Goal: Transaction & Acquisition: Subscribe to service/newsletter

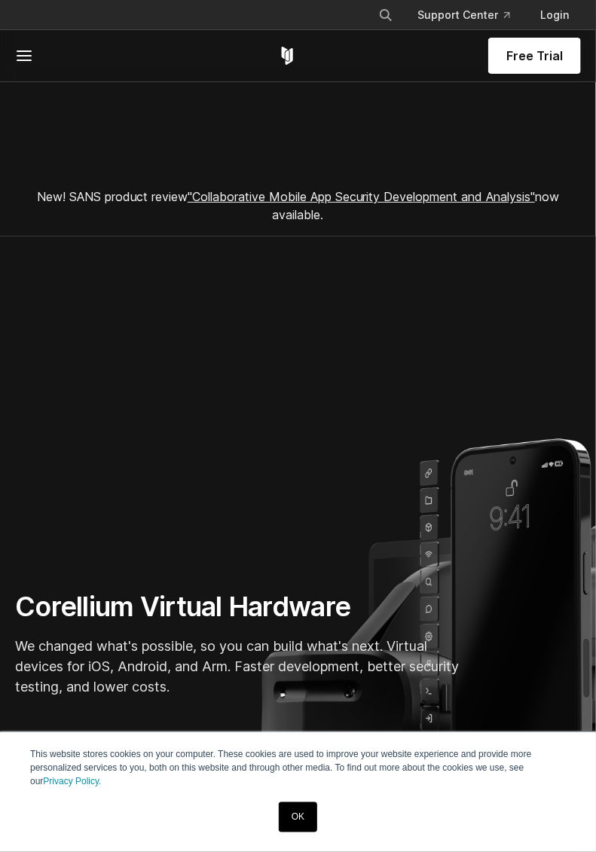
click at [306, 814] on link "OK" at bounding box center [298, 817] width 38 height 30
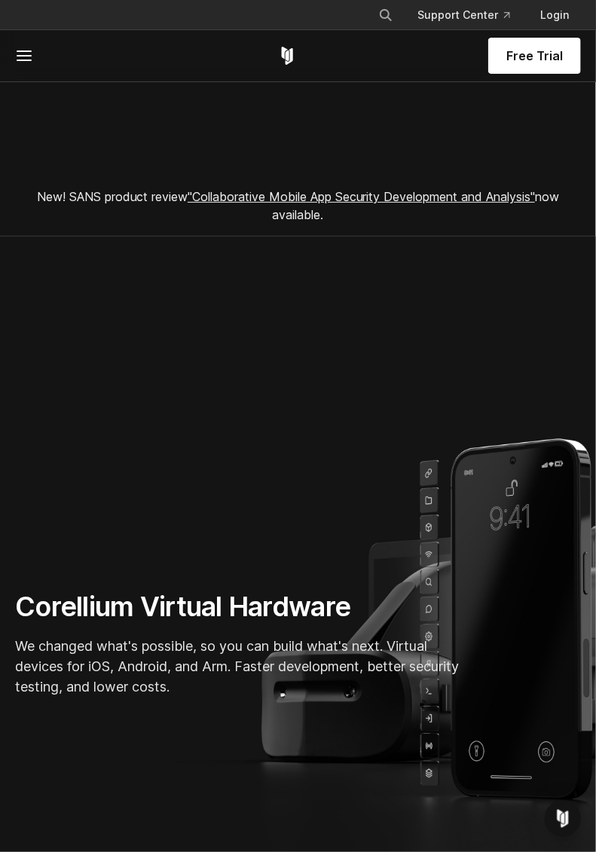
click at [26, 60] on line at bounding box center [24, 60] width 14 height 0
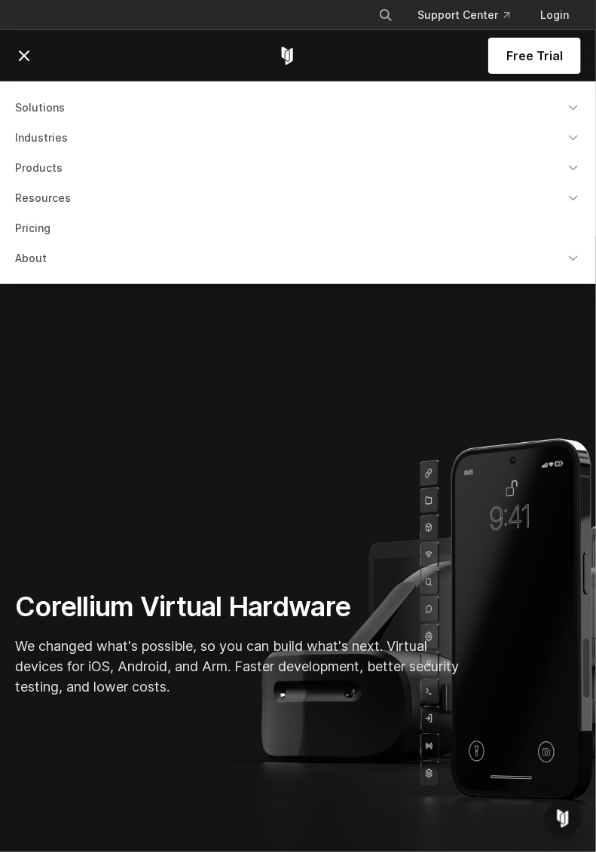
click at [55, 338] on section "Corellium Virtual Hardware We changed what's possible, so you can build what's …" at bounding box center [298, 607] width 596 height 741
click at [26, 60] on icon at bounding box center [24, 56] width 18 height 18
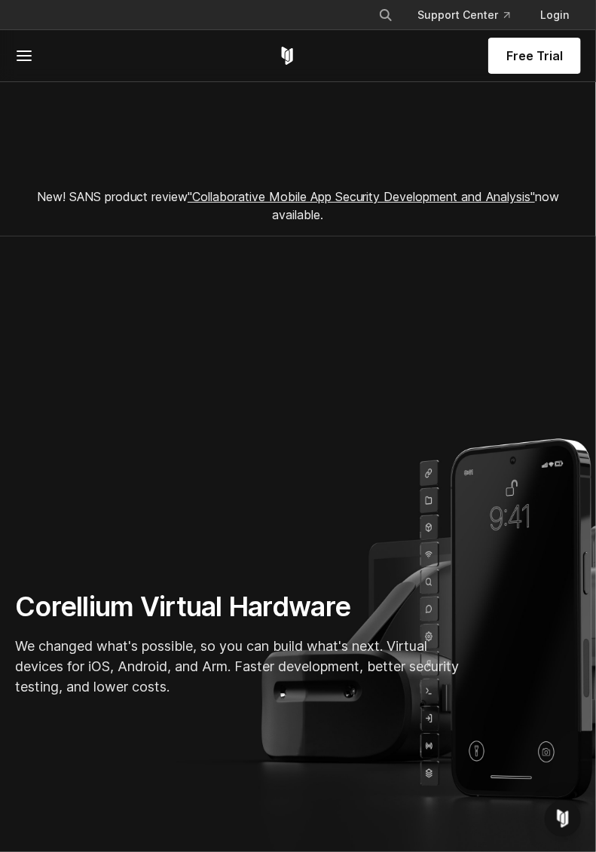
click at [518, 59] on span "Free Trial" at bounding box center [534, 56] width 57 height 18
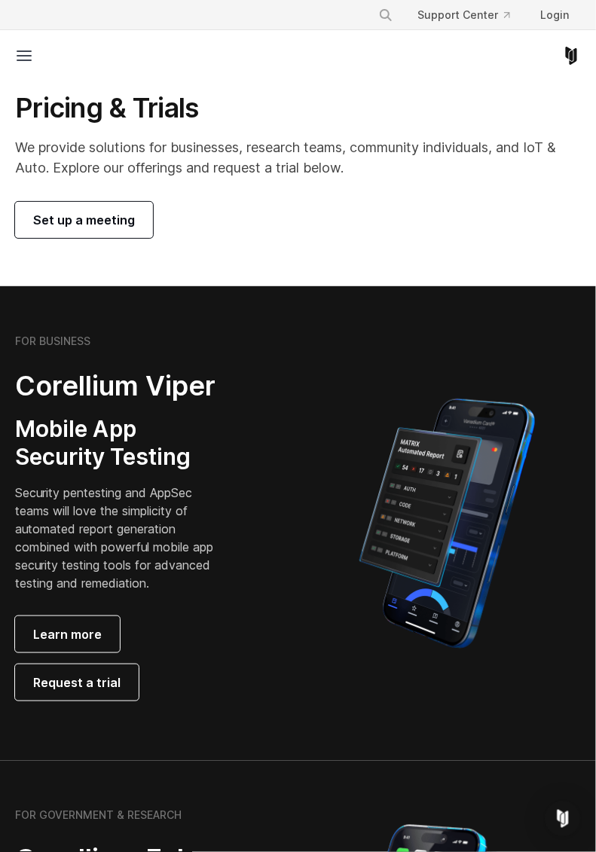
click at [23, 57] on icon at bounding box center [24, 56] width 18 height 18
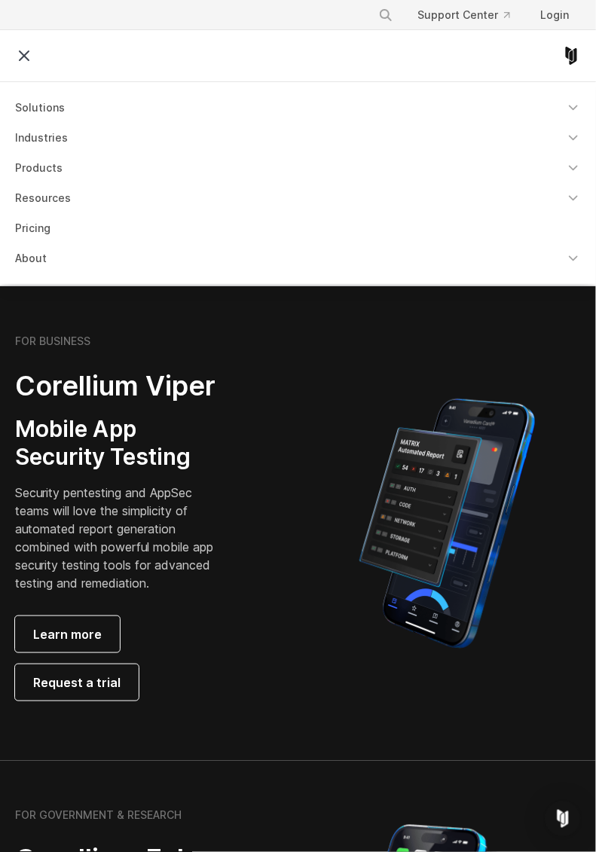
click at [21, 51] on icon at bounding box center [24, 56] width 18 height 18
